Goal: Information Seeking & Learning: Learn about a topic

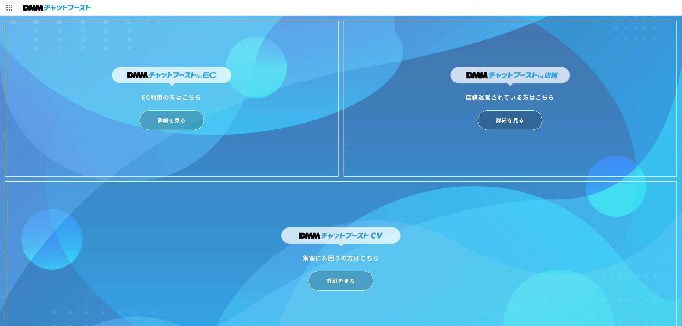
click at [452, 204] on div "集客にお困りの方はこちら 詳細を見る Copyright © hassyadai All Rights Reserved." at bounding box center [341, 259] width 672 height 156
click at [345, 282] on link "詳細を見る" at bounding box center [341, 281] width 64 height 20
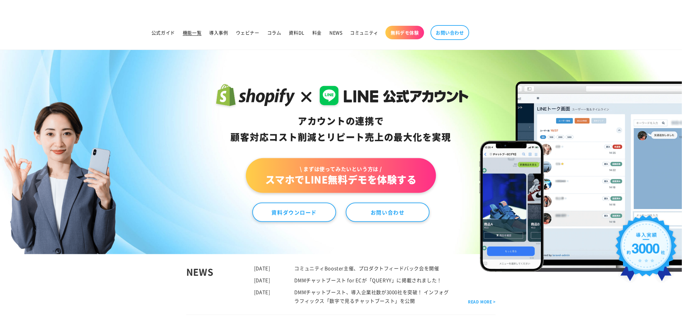
click at [201, 31] on span "機能一覧" at bounding box center [192, 33] width 19 height 6
